Goal: Task Accomplishment & Management: Complete application form

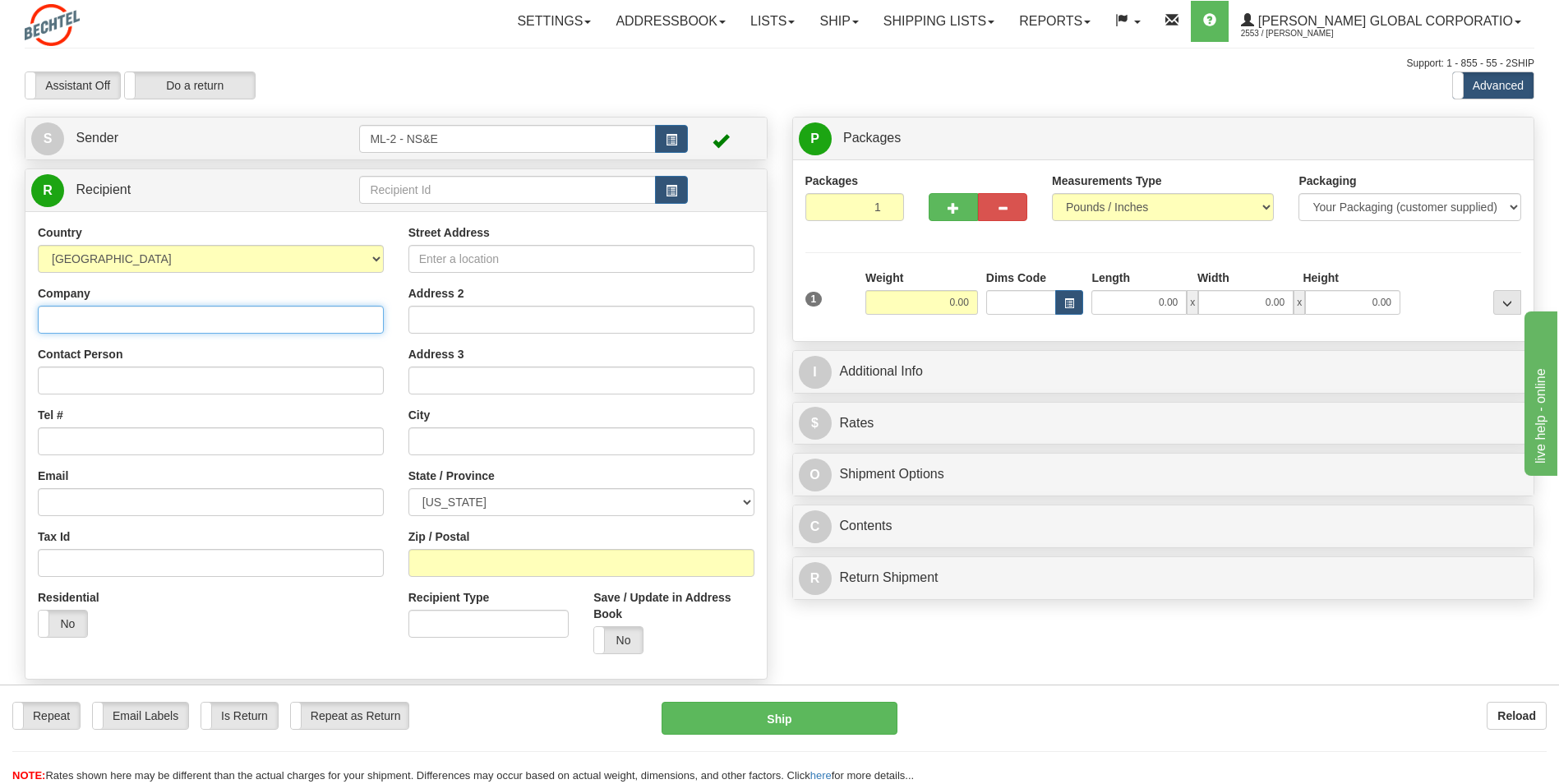
click at [83, 317] on input "Company" at bounding box center [211, 319] width 346 height 28
type input "[PERSON_NAME] National"
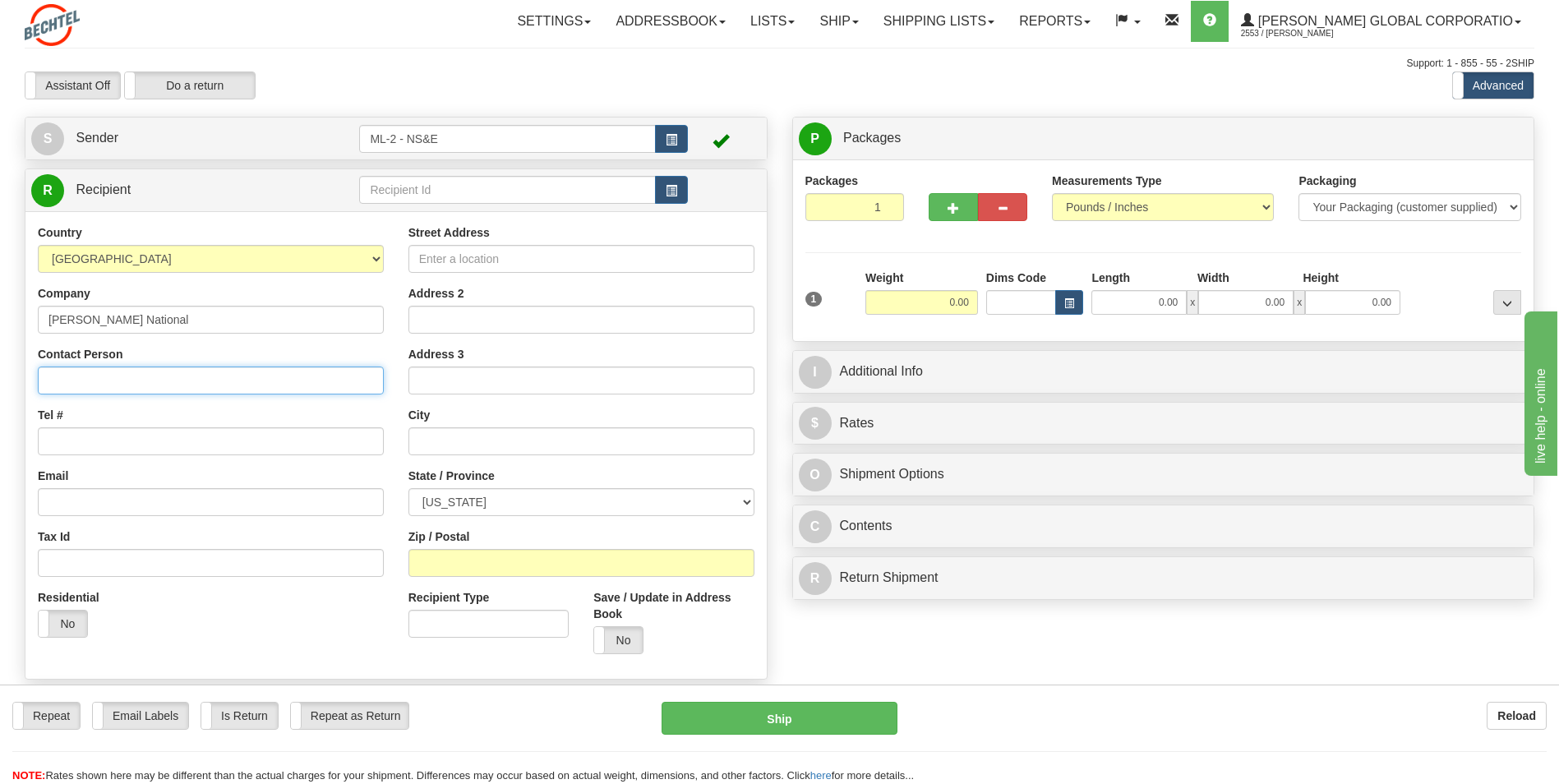
click at [65, 382] on input "Contact Person" at bounding box center [211, 380] width 346 height 28
type input "[PERSON_NAME]"
click at [67, 441] on input "Tel #" at bounding box center [211, 441] width 346 height 28
type input "[PHONE_NUMBER]"
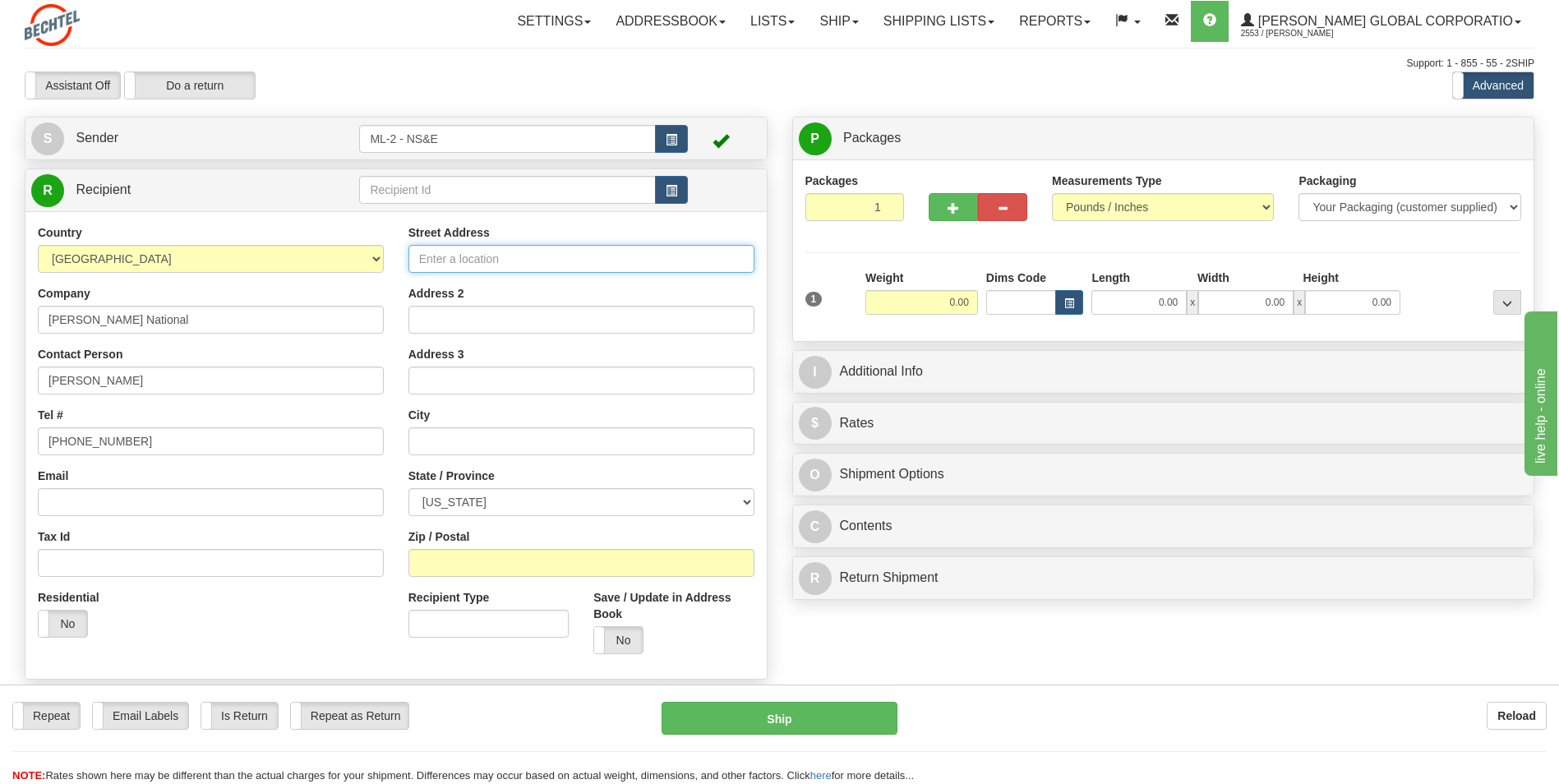
click at [441, 255] on input "Street Address" at bounding box center [581, 259] width 346 height 28
click at [147, 321] on input "[PERSON_NAME] National" at bounding box center [211, 319] width 346 height 28
click at [455, 260] on input "Street Address" at bounding box center [581, 259] width 346 height 28
click at [142, 317] on input "[PERSON_NAME] Global" at bounding box center [211, 319] width 346 height 28
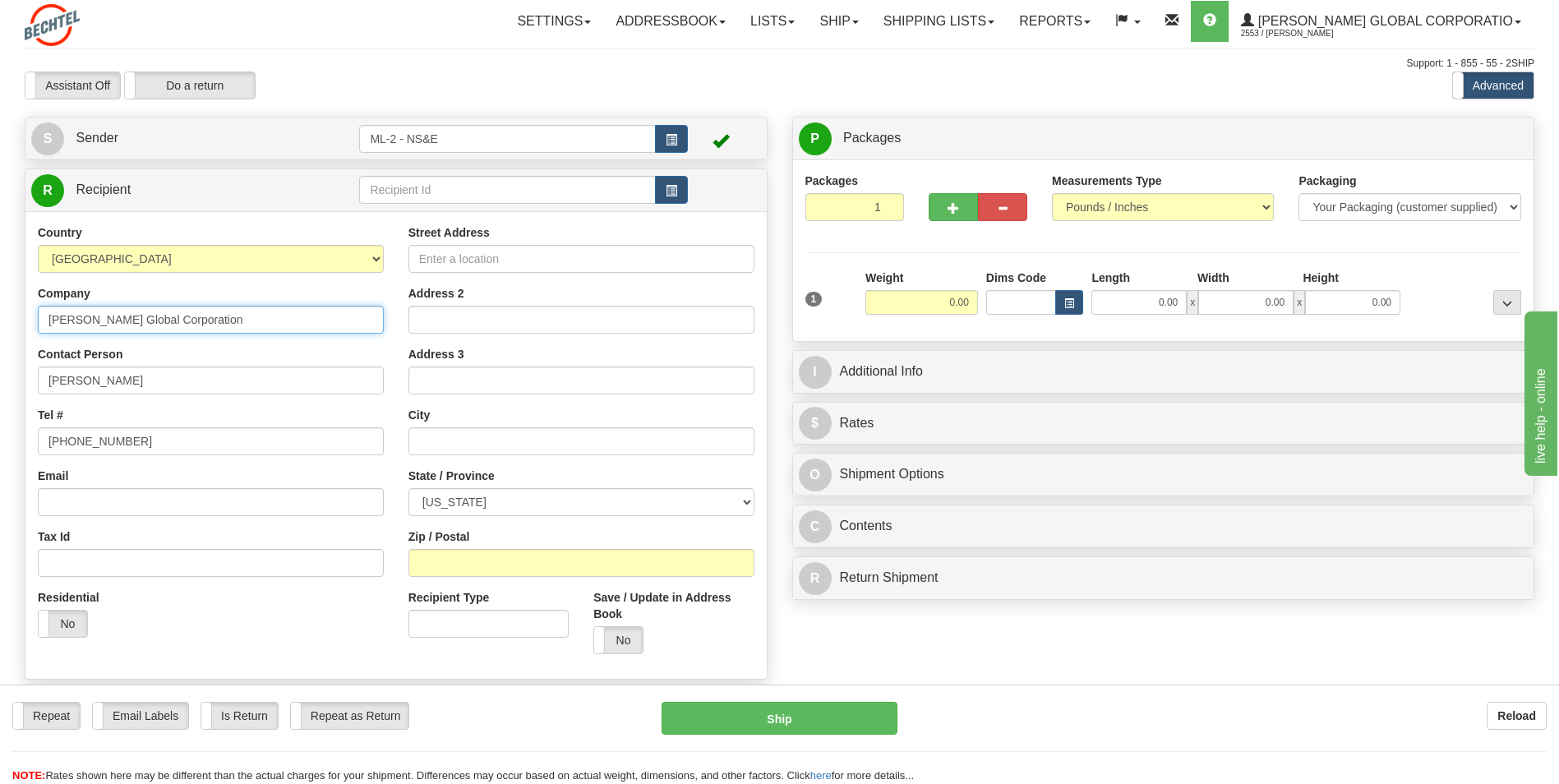
type input "[PERSON_NAME] Global Corporation"
click at [442, 256] on input "Street Address" at bounding box center [581, 259] width 346 height 28
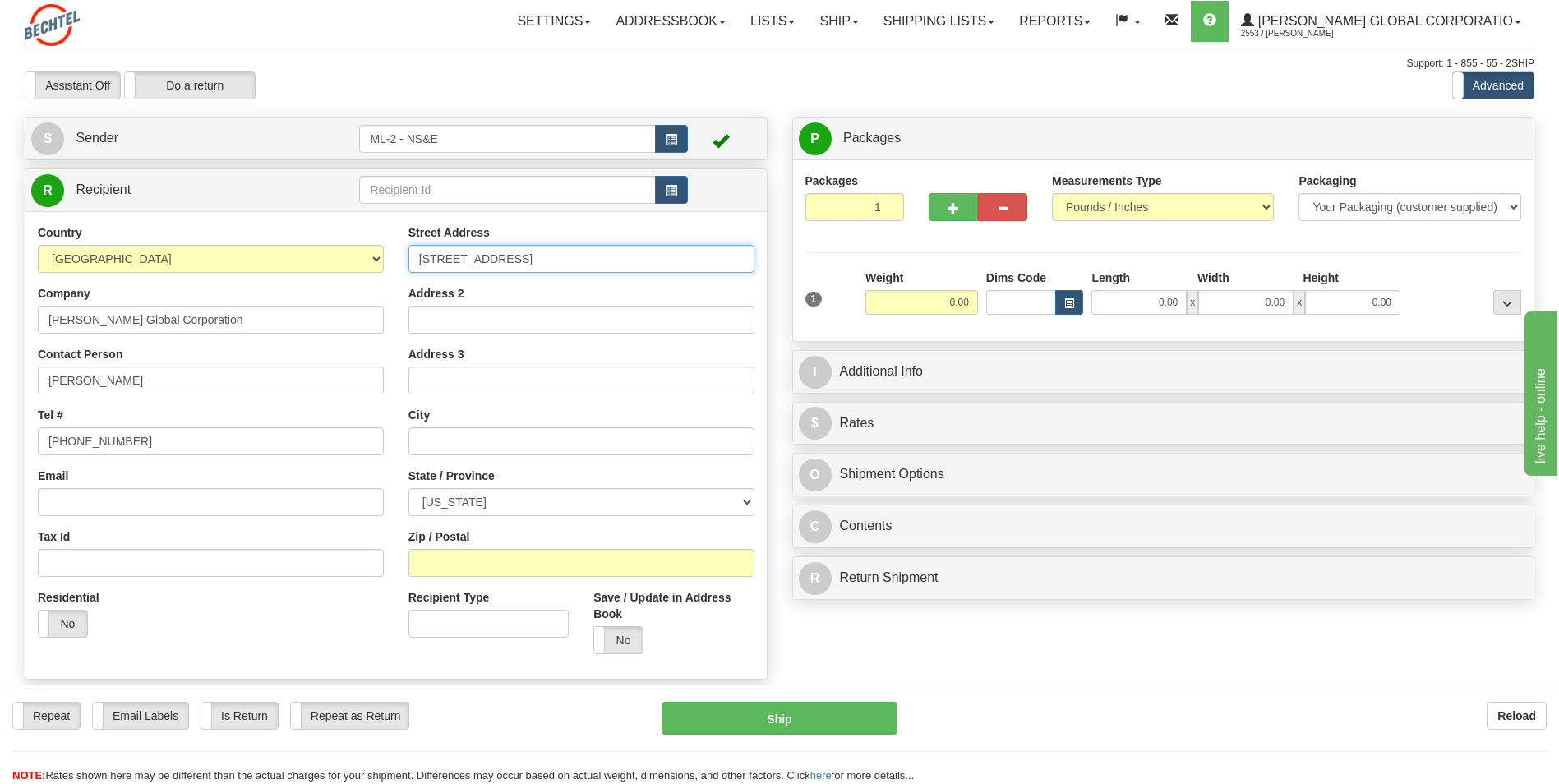
type input "[STREET_ADDRESS]"
click at [443, 439] on input "text" at bounding box center [581, 441] width 346 height 28
type input "Sulphur"
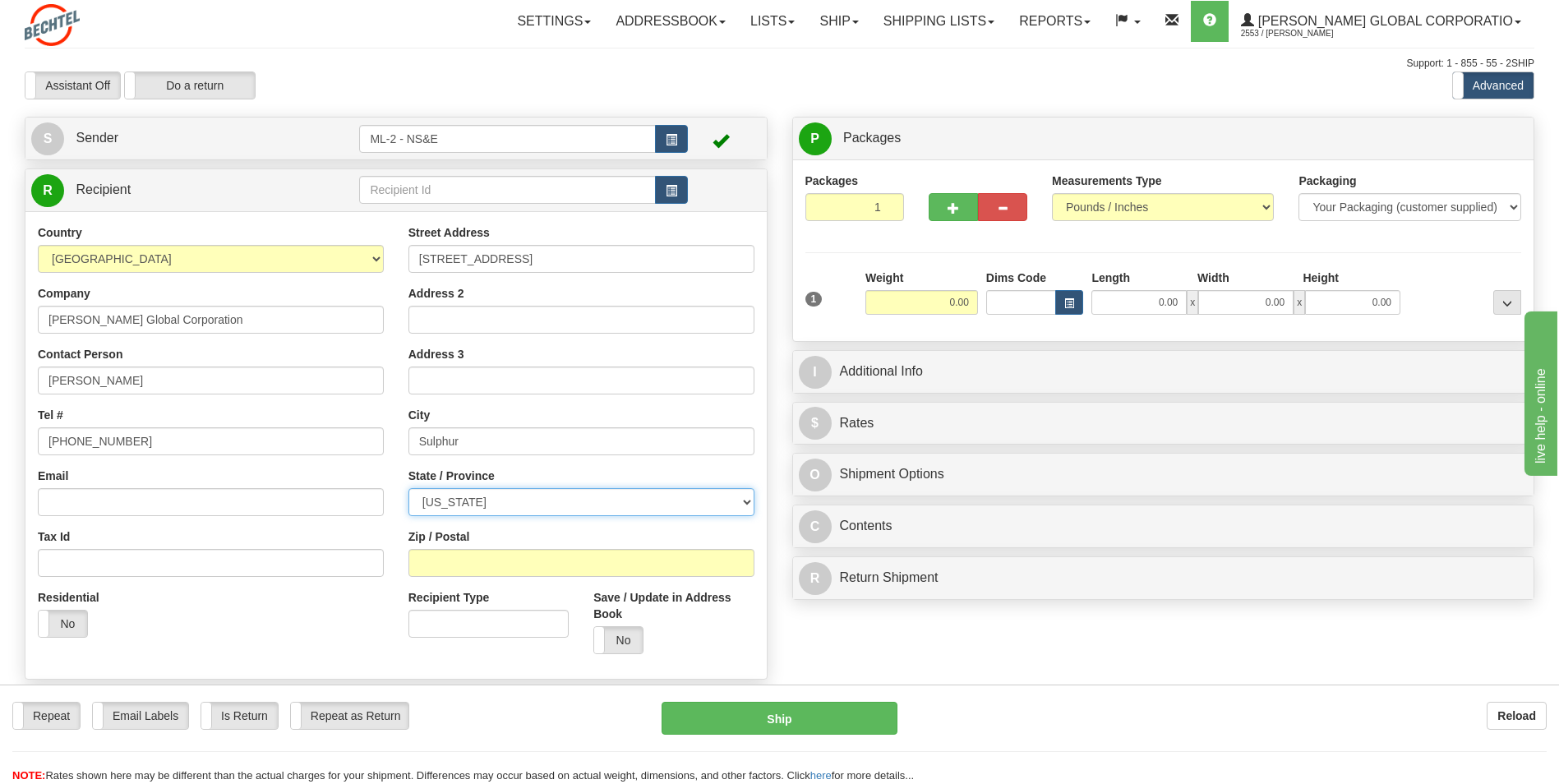
click at [747, 487] on select "[US_STATE] [US_STATE] [US_STATE] [US_STATE] Armed Forces America Armed Forces E…" at bounding box center [581, 502] width 346 height 28
select select "LA"
click at [408, 487] on select "[US_STATE] [US_STATE] [US_STATE] [US_STATE] Armed Forces America Armed Forces E…" at bounding box center [581, 502] width 346 height 28
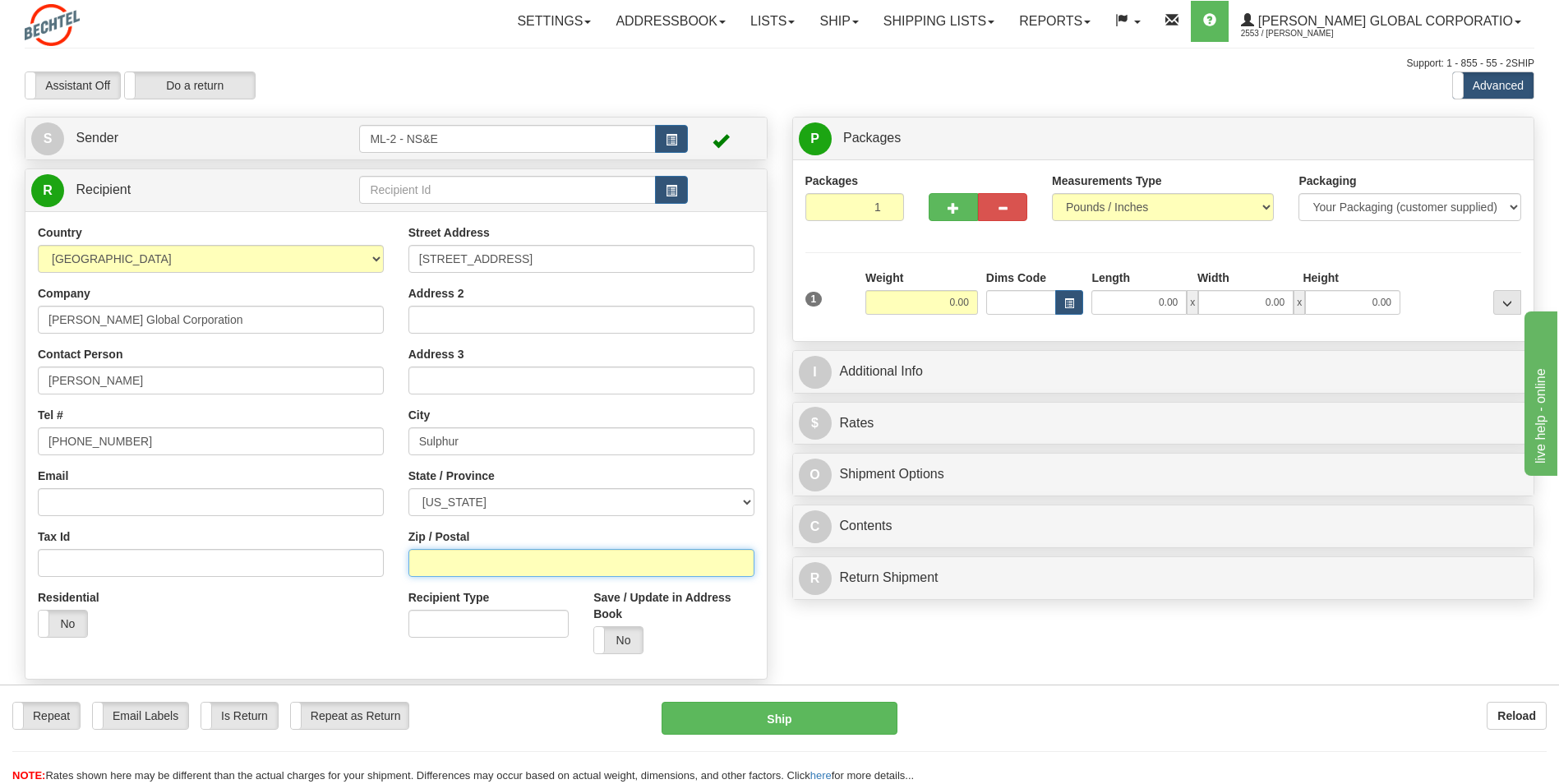
click at [466, 487] on input "Zip / Postal" at bounding box center [581, 562] width 346 height 28
type input "70665"
click at [959, 303] on input "0.00" at bounding box center [921, 302] width 112 height 25
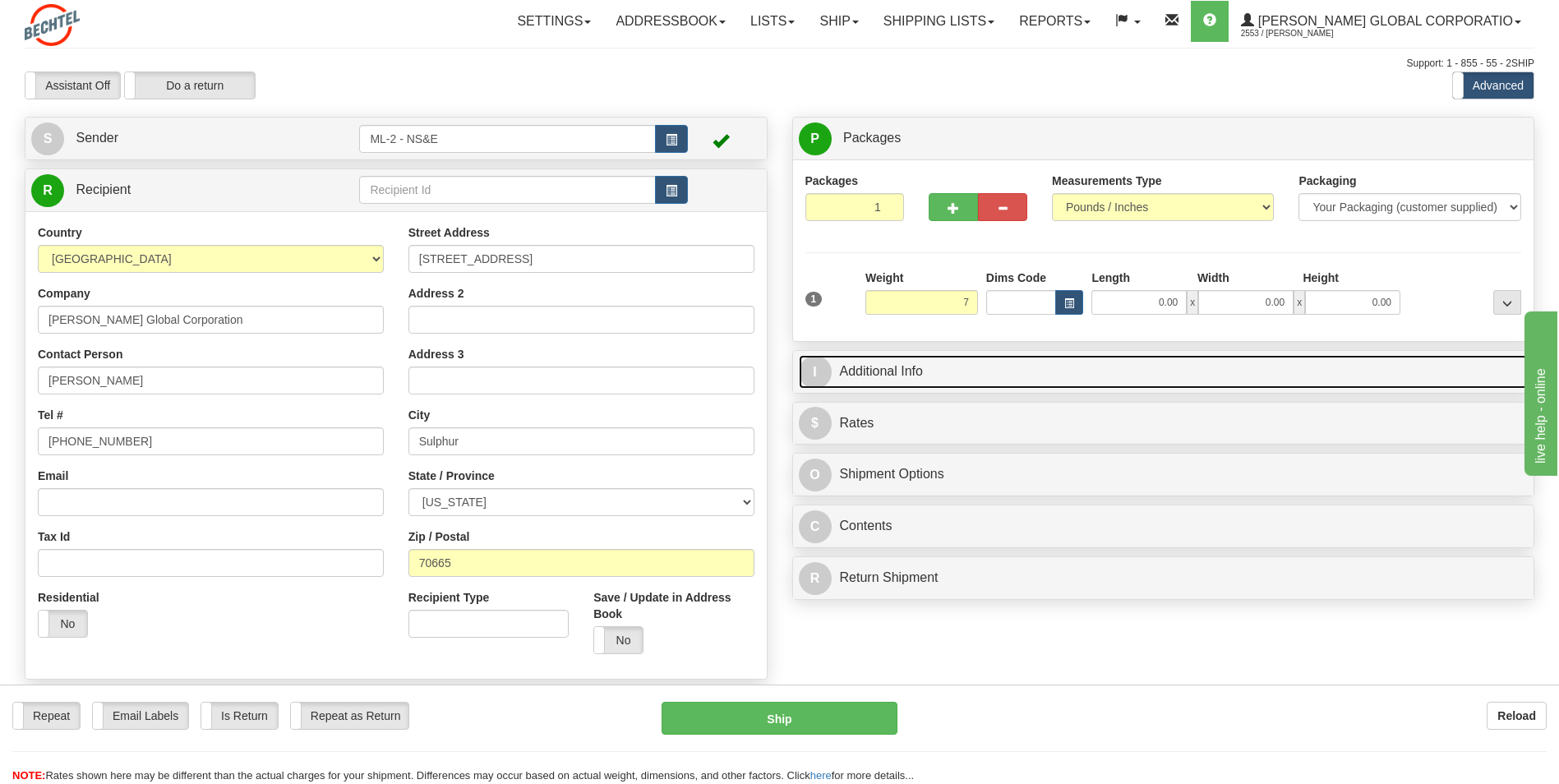
type input "7.00"
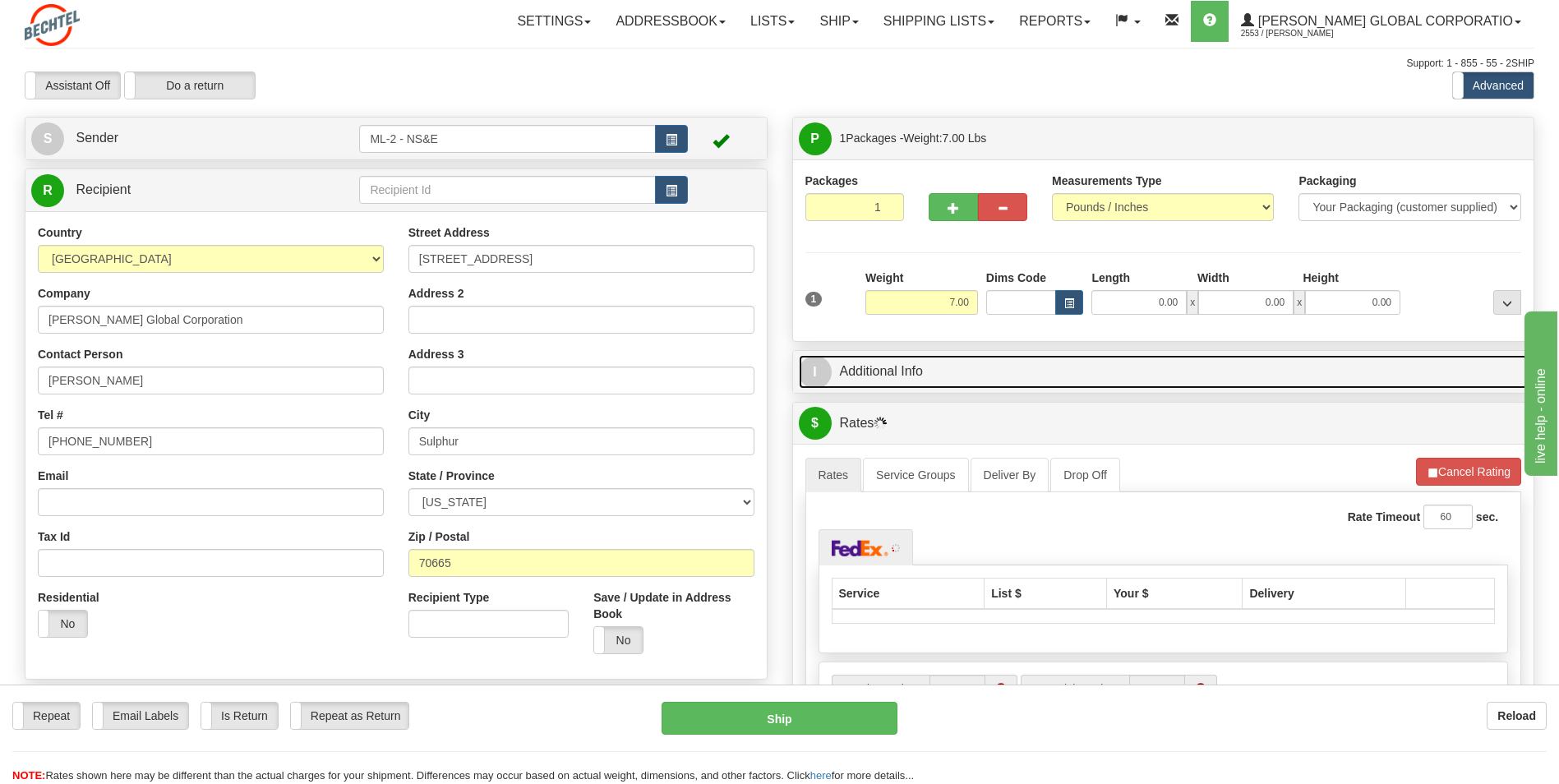
click at [867, 357] on link "I Additional Info" at bounding box center [1164, 371] width 730 height 34
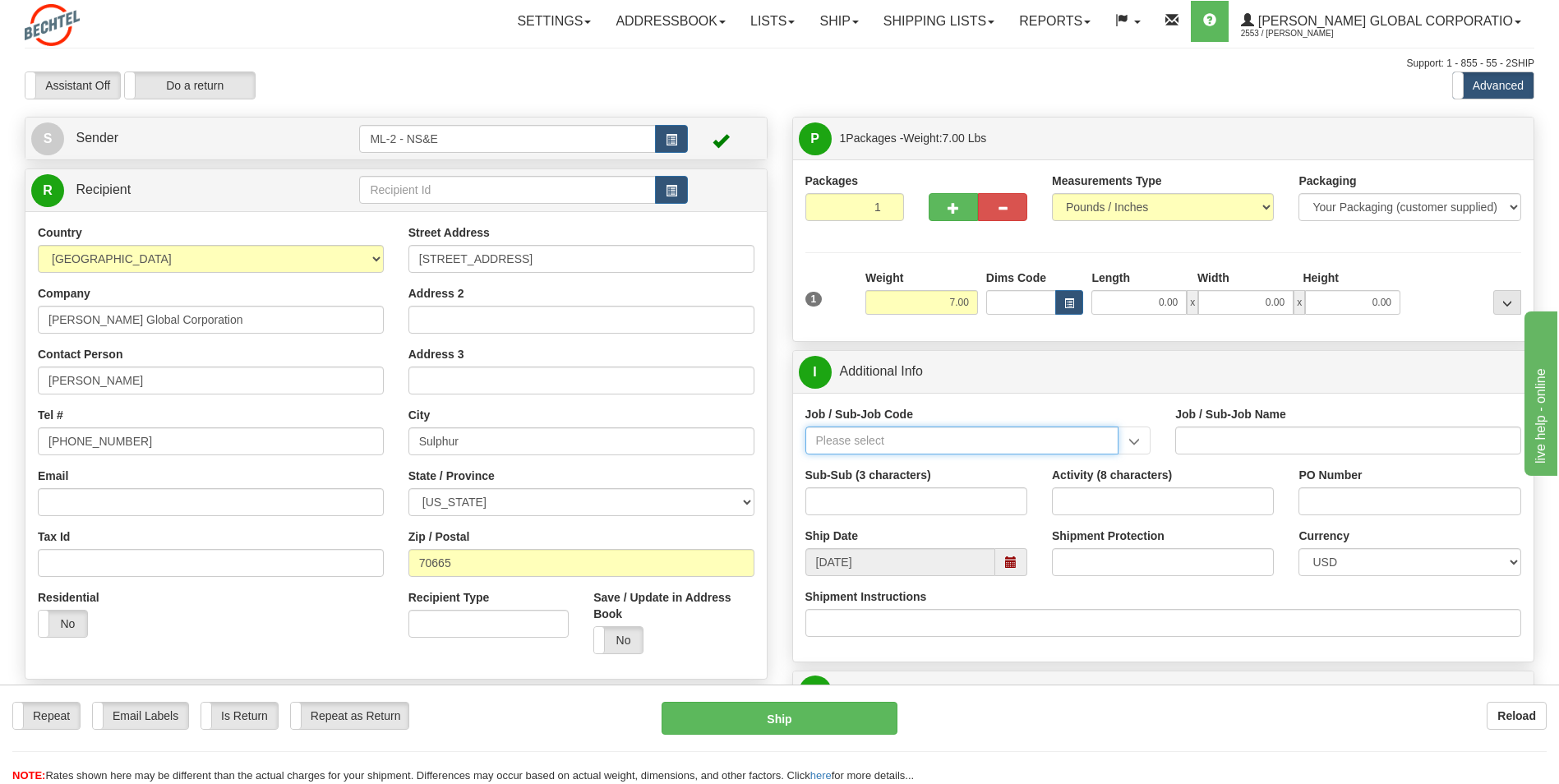
click at [948, 433] on input "Job / Sub-Job Code" at bounding box center [962, 440] width 314 height 28
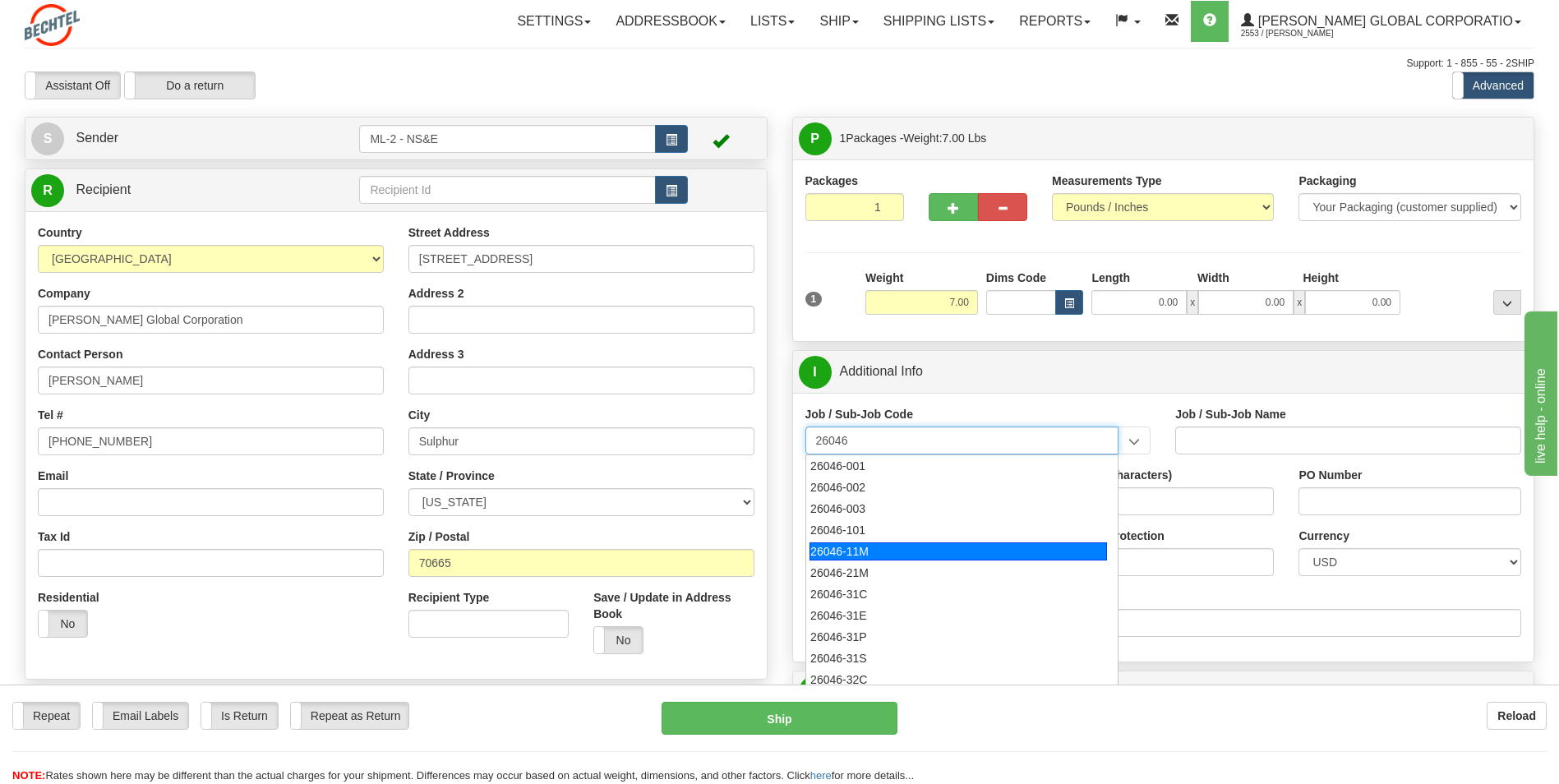
click at [848, 487] on div "26046-11M" at bounding box center [958, 551] width 298 height 18
type input "26046-11M"
type input "MOBILE LAUNCHER 2 - PROJECT MANAGEMENT"
type input "26046-11M"
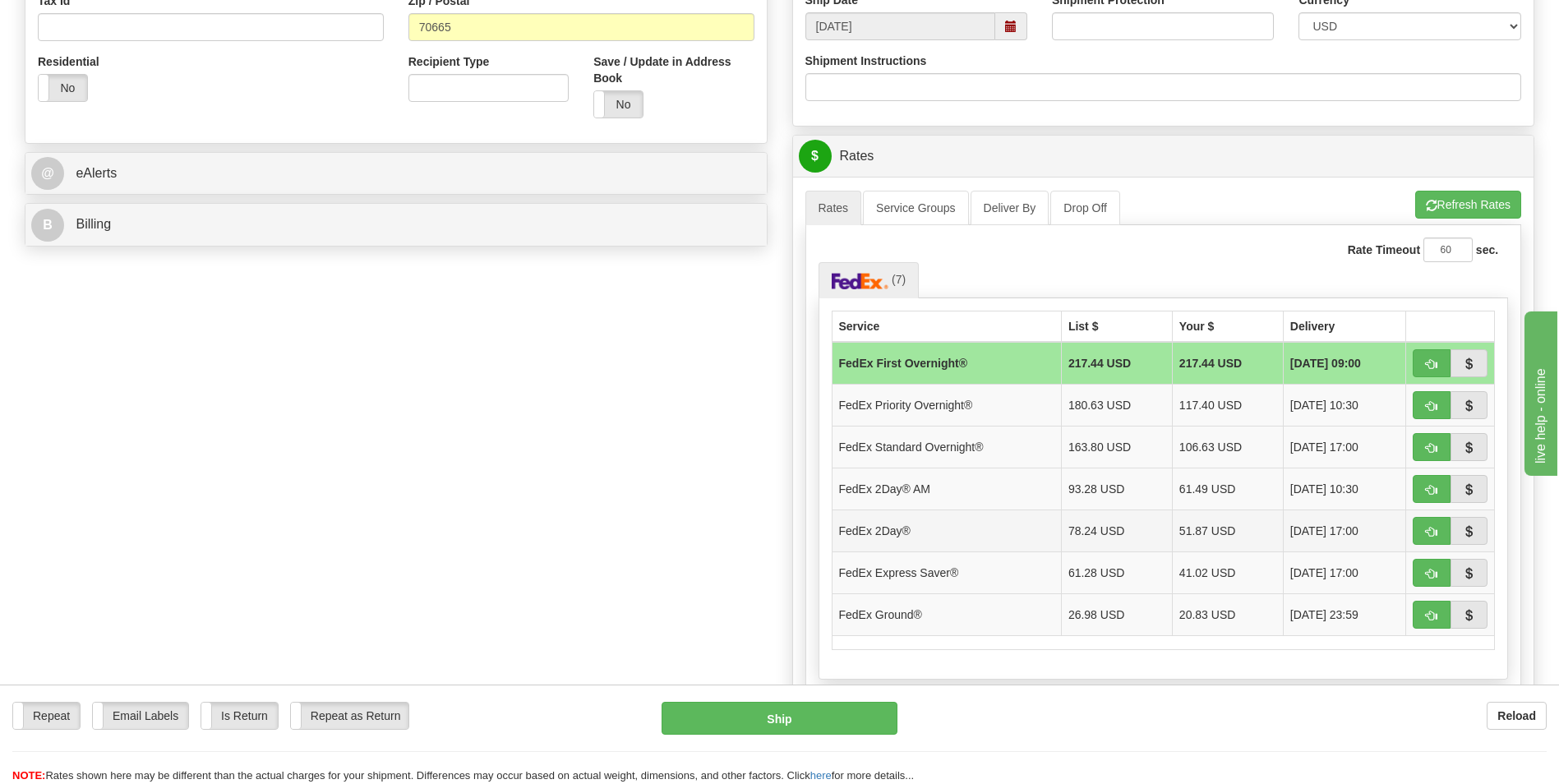
scroll to position [575, 0]
